Goal: Transaction & Acquisition: Purchase product/service

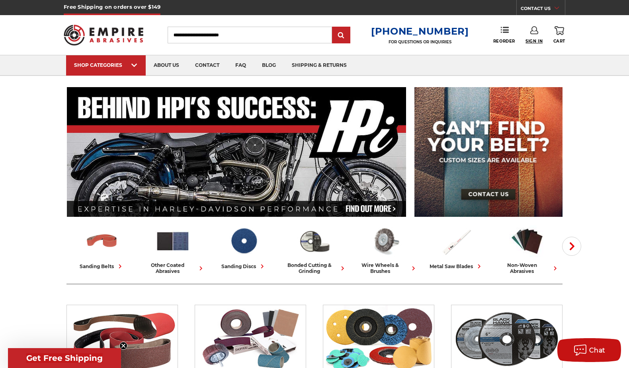
click at [538, 39] on span "Sign In" at bounding box center [533, 41] width 17 height 5
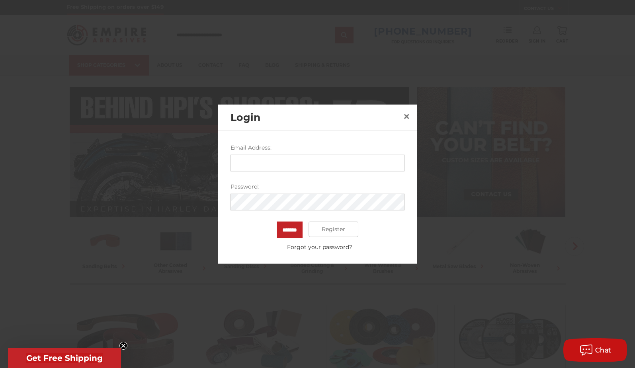
click at [319, 169] on input "Email Address:" at bounding box center [317, 162] width 174 height 17
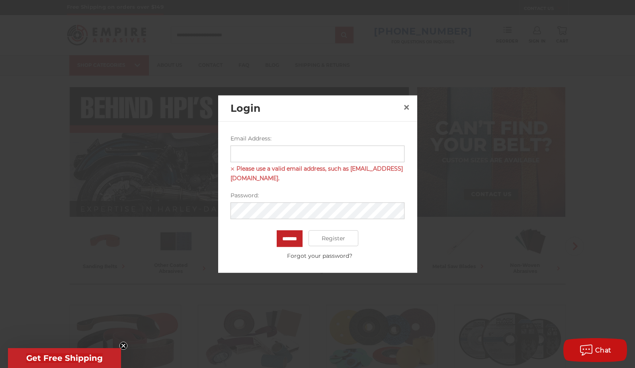
type input "**********"
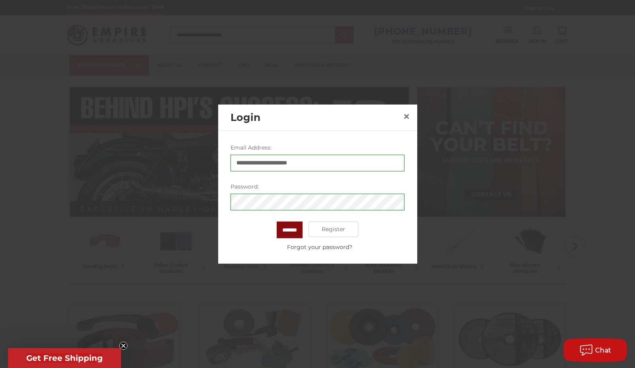
click at [291, 230] on input "*******" at bounding box center [290, 229] width 26 height 17
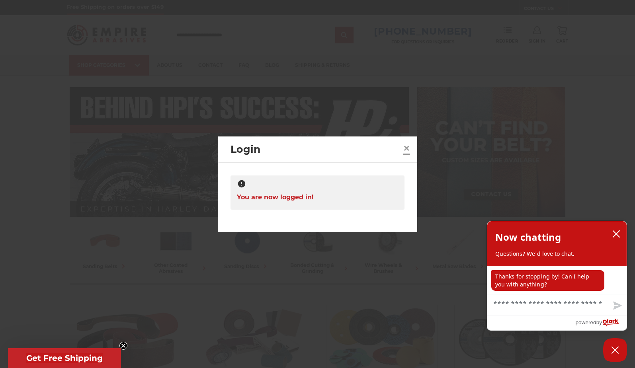
click at [409, 147] on span "×" at bounding box center [406, 148] width 7 height 16
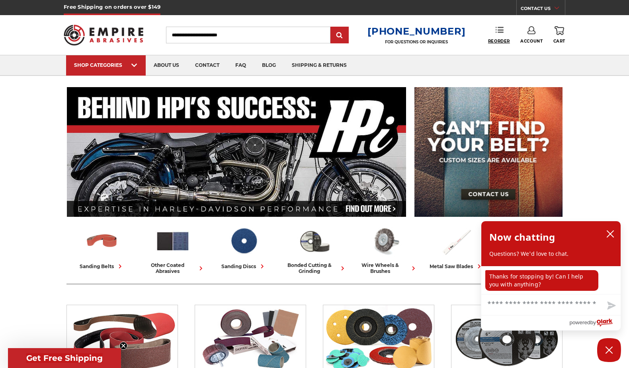
click at [503, 39] on span "Reorder" at bounding box center [499, 41] width 22 height 5
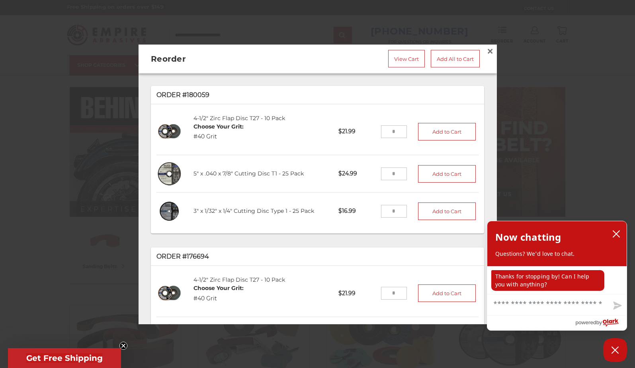
click at [383, 210] on input "tel" at bounding box center [394, 210] width 26 height 13
type input "*"
click at [381, 173] on input "tel" at bounding box center [394, 173] width 26 height 13
type input "*"
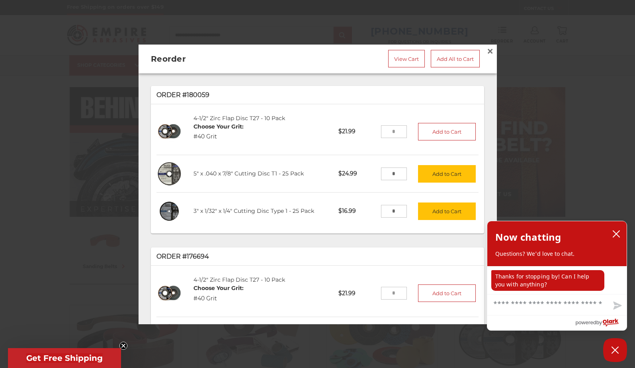
click at [382, 127] on input "tel" at bounding box center [394, 131] width 26 height 13
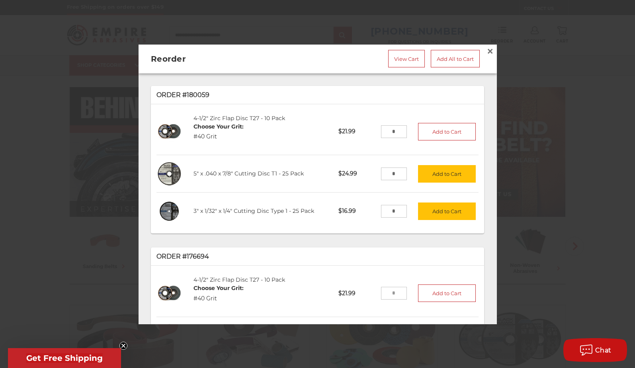
drag, startPoint x: 388, startPoint y: 125, endPoint x: 378, endPoint y: 127, distance: 9.8
click at [381, 127] on input "*" at bounding box center [394, 131] width 26 height 13
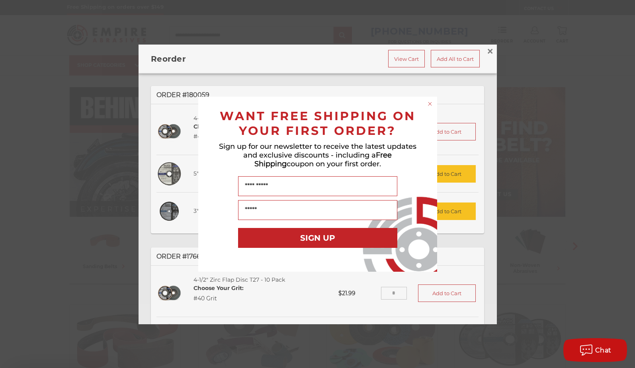
drag, startPoint x: 380, startPoint y: 127, endPoint x: 389, endPoint y: 128, distance: 8.8
click at [430, 104] on icon "Close dialog" at bounding box center [429, 103] width 3 height 3
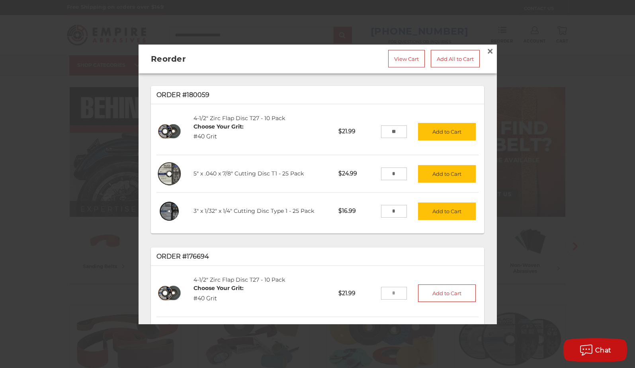
click at [386, 129] on input "**" at bounding box center [394, 131] width 26 height 13
type input "*"
click at [384, 175] on input "*" at bounding box center [394, 173] width 26 height 13
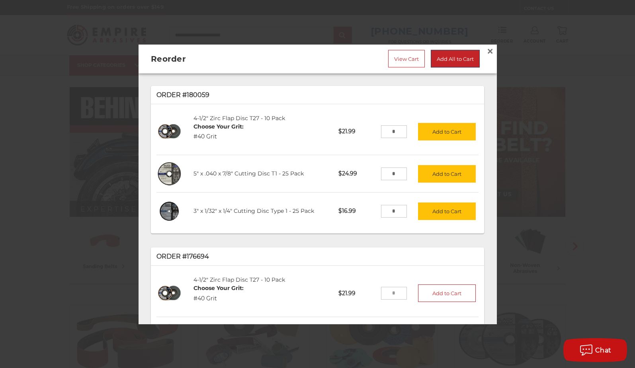
type input "*"
click at [448, 61] on link "Add All to Cart" at bounding box center [454, 59] width 49 height 18
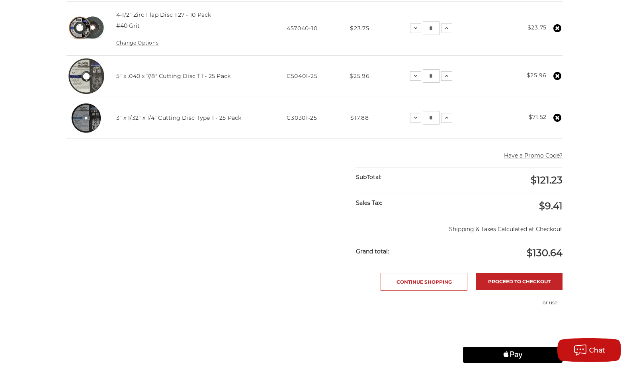
scroll to position [149, 0]
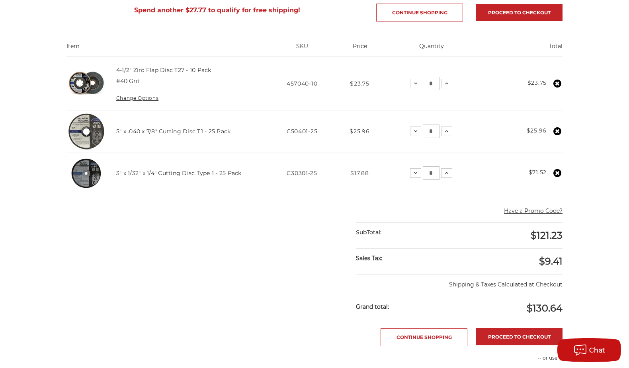
drag, startPoint x: 435, startPoint y: 173, endPoint x: 425, endPoint y: 173, distance: 10.7
click at [425, 173] on input "*" at bounding box center [431, 173] width 17 height 14
type input "*"
click at [607, 168] on div "home your cart Your Cart Spend another $27.77 to qualify for free shipping! Con…" at bounding box center [314, 229] width 629 height 582
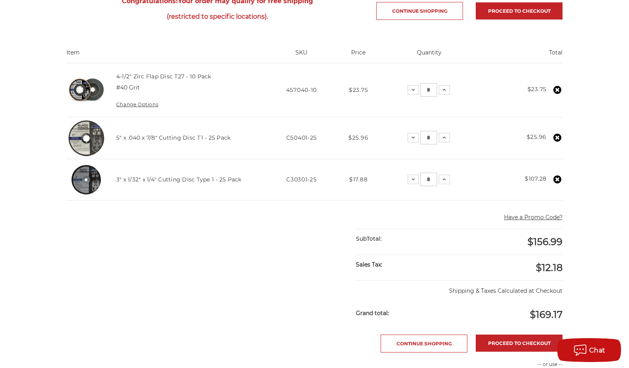
scroll to position [171, 0]
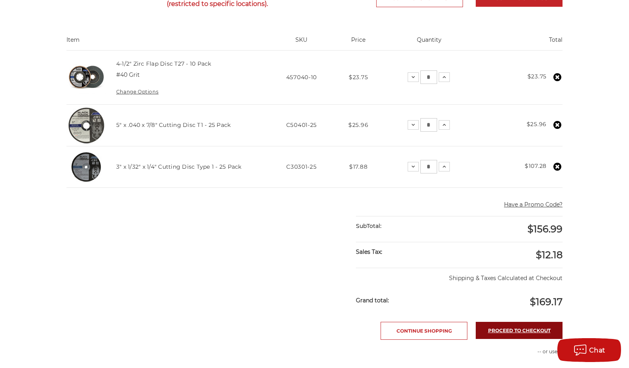
click at [518, 328] on link "Proceed to checkout" at bounding box center [518, 330] width 87 height 17
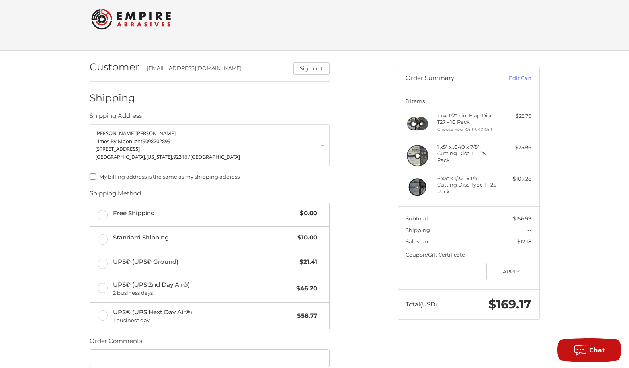
scroll to position [25, 0]
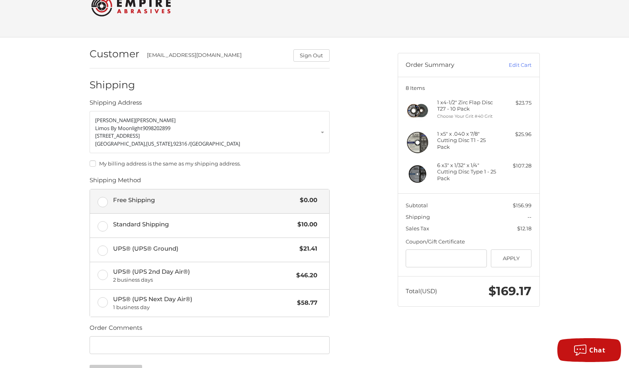
click at [98, 199] on label "Free Shipping $0.00" at bounding box center [209, 201] width 239 height 24
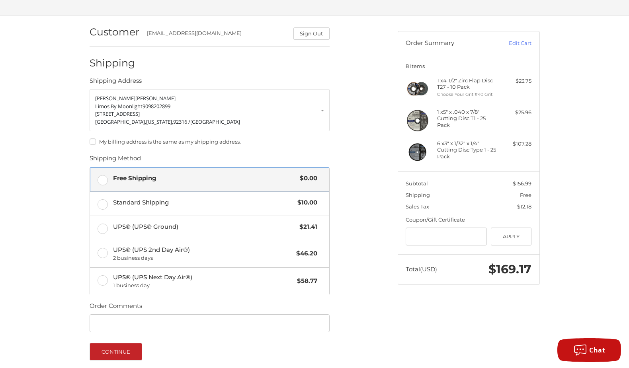
scroll to position [54, 0]
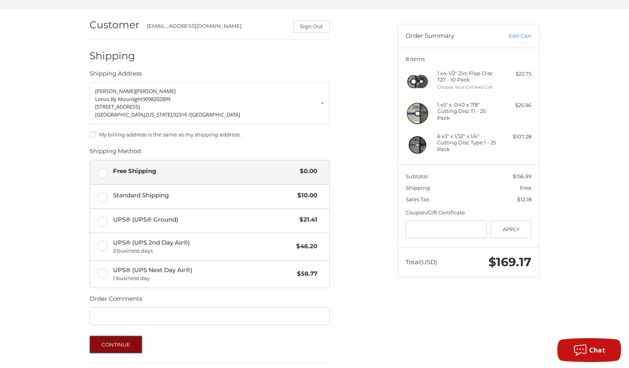
click at [125, 343] on button "Continue" at bounding box center [116, 345] width 53 height 18
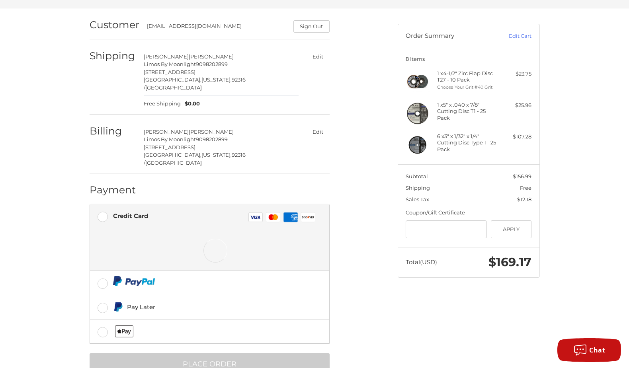
scroll to position [63, 0]
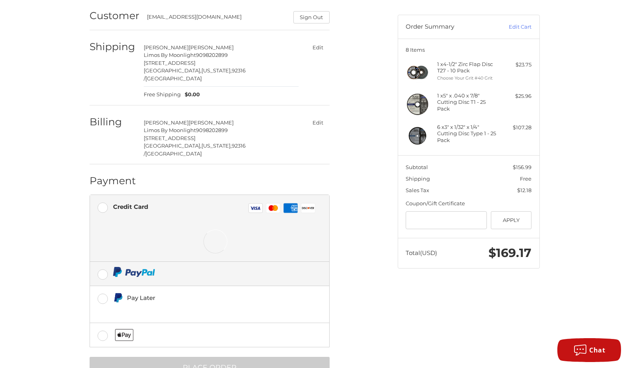
click at [136, 267] on img at bounding box center [134, 272] width 42 height 10
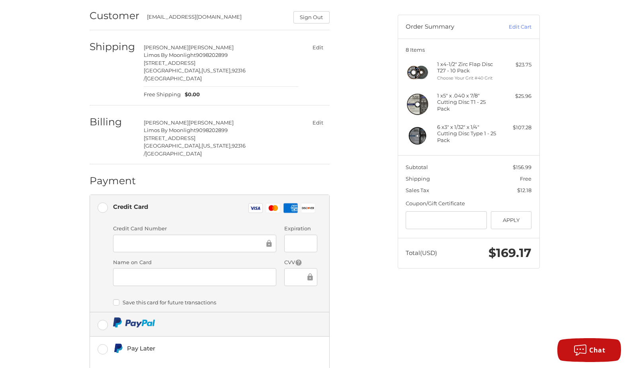
click at [122, 317] on img at bounding box center [134, 322] width 42 height 10
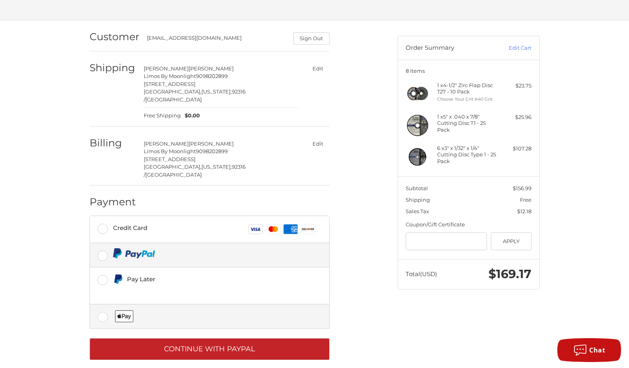
scroll to position [36, 0]
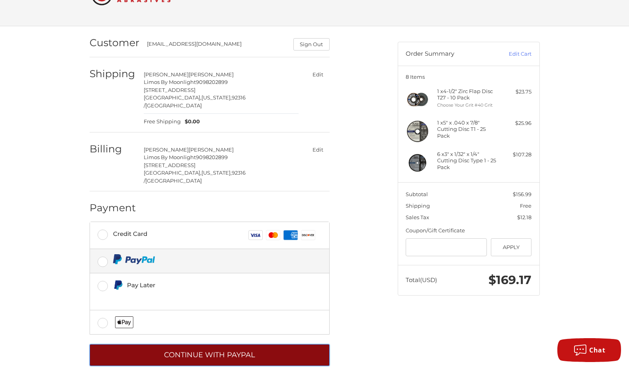
click at [185, 344] on button "Continue with PayPal" at bounding box center [210, 355] width 240 height 22
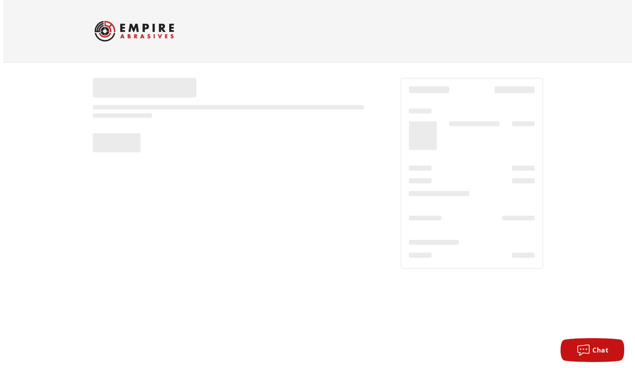
scroll to position [0, 0]
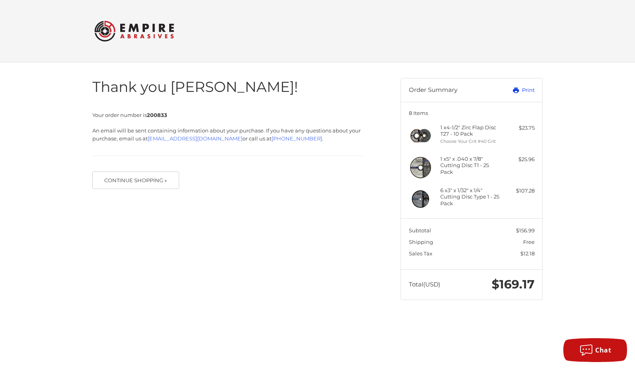
click at [524, 90] on link "Print" at bounding box center [514, 90] width 39 height 8
click at [373, 316] on html "Checkout Thank you [PERSON_NAME]! Your order number is 200833 An email will be …" at bounding box center [317, 158] width 635 height 316
